Goal: Navigation & Orientation: Find specific page/section

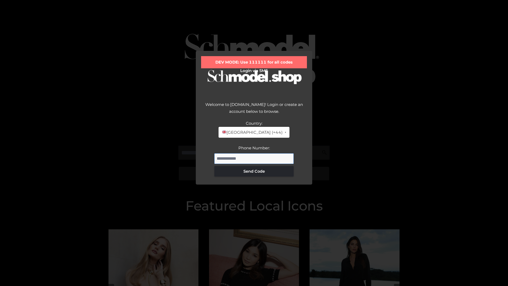
click at [254, 158] on input "Phone Number:" at bounding box center [253, 158] width 79 height 11
type input "**********"
click at [254, 171] on button "Send Code" at bounding box center [253, 171] width 79 height 11
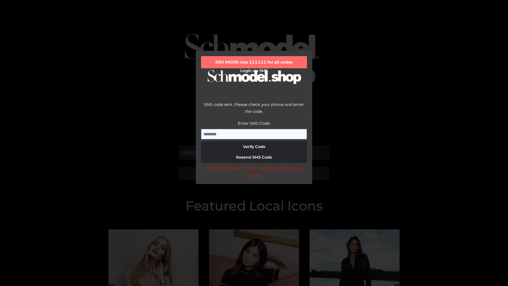
click at [254, 134] on input "Enter SMS Code:" at bounding box center [254, 134] width 106 height 11
type input "******"
click at [254, 147] on button "Verify Code" at bounding box center [254, 146] width 106 height 11
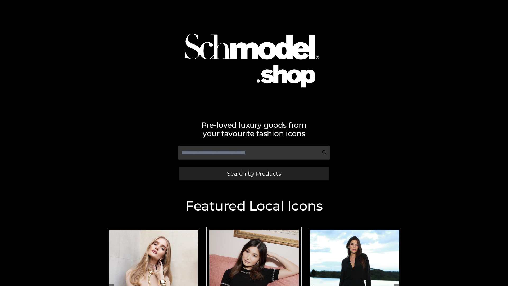
click at [254, 173] on span "Search by Products" at bounding box center [254, 174] width 54 height 6
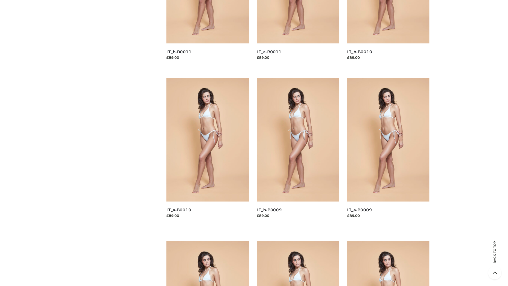
scroll to position [1396, 0]
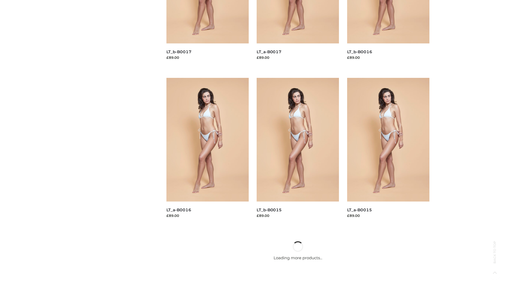
scroll to position [431, 0]
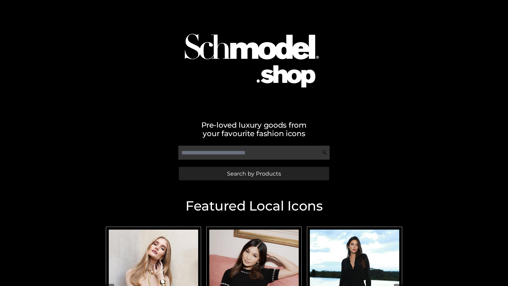
click at [254, 173] on span "Search by Products" at bounding box center [254, 174] width 54 height 6
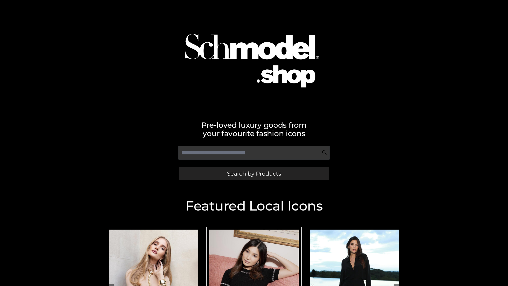
click at [254, 173] on span "Search by Products" at bounding box center [254, 174] width 54 height 6
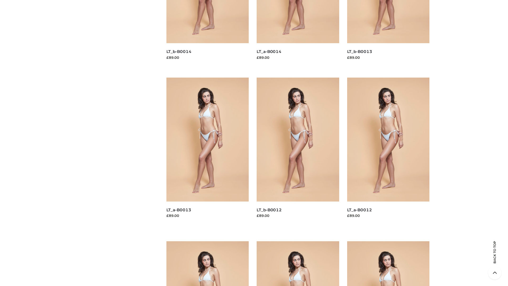
scroll to position [1074, 0]
